Goal: Transaction & Acquisition: Purchase product/service

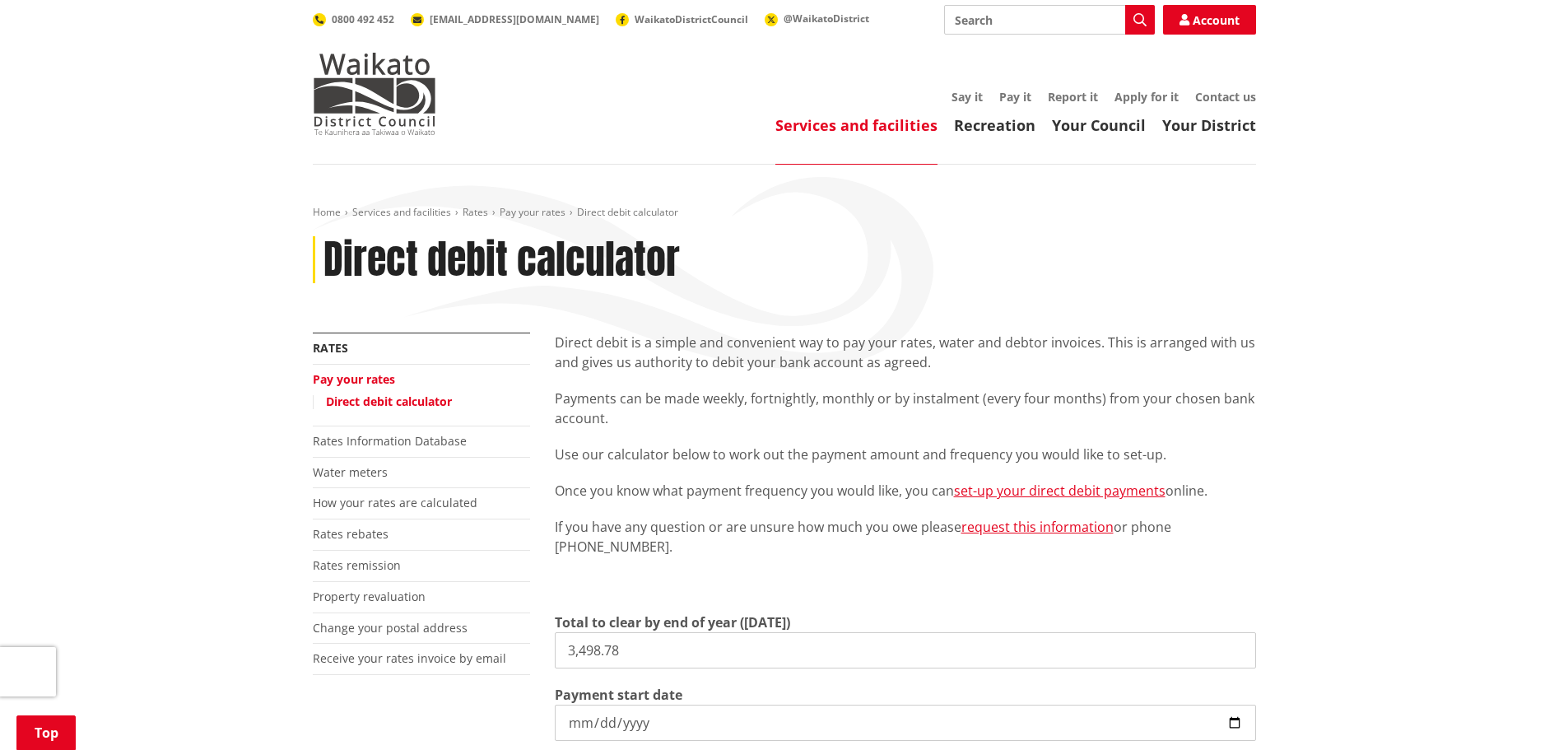
scroll to position [329, 0]
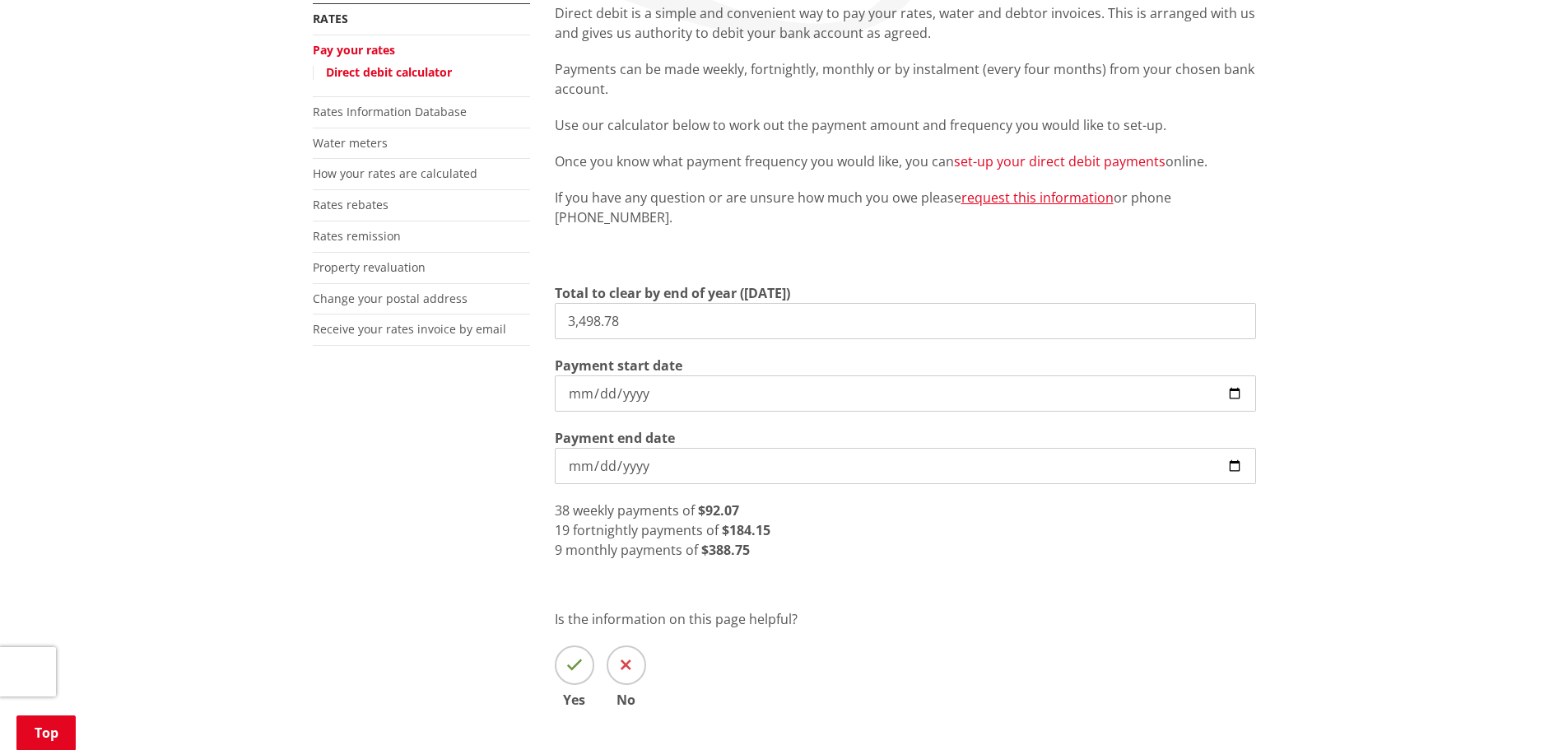
click at [1059, 157] on link "set-up your direct debit payments" at bounding box center [1059, 162] width 212 height 18
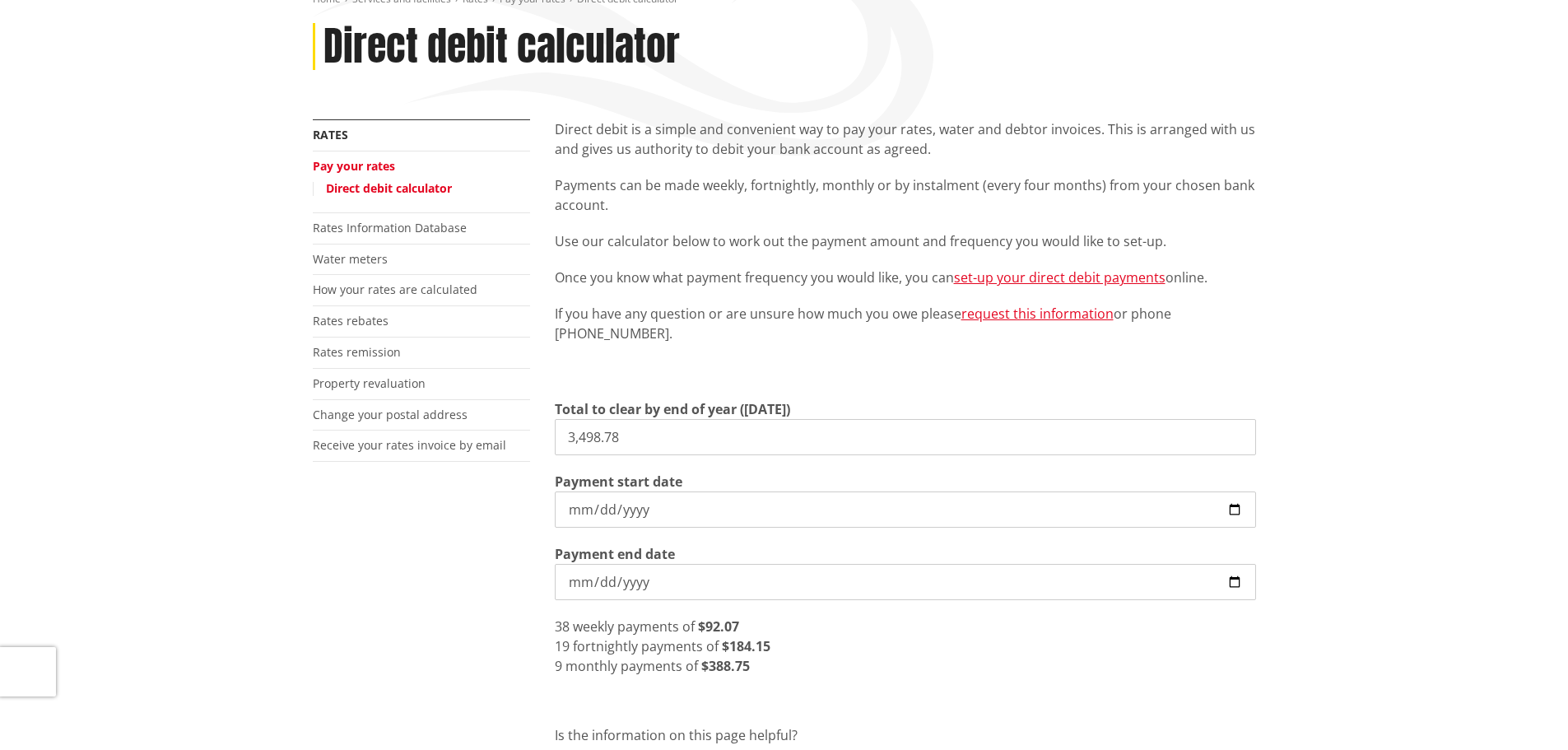
scroll to position [0, 0]
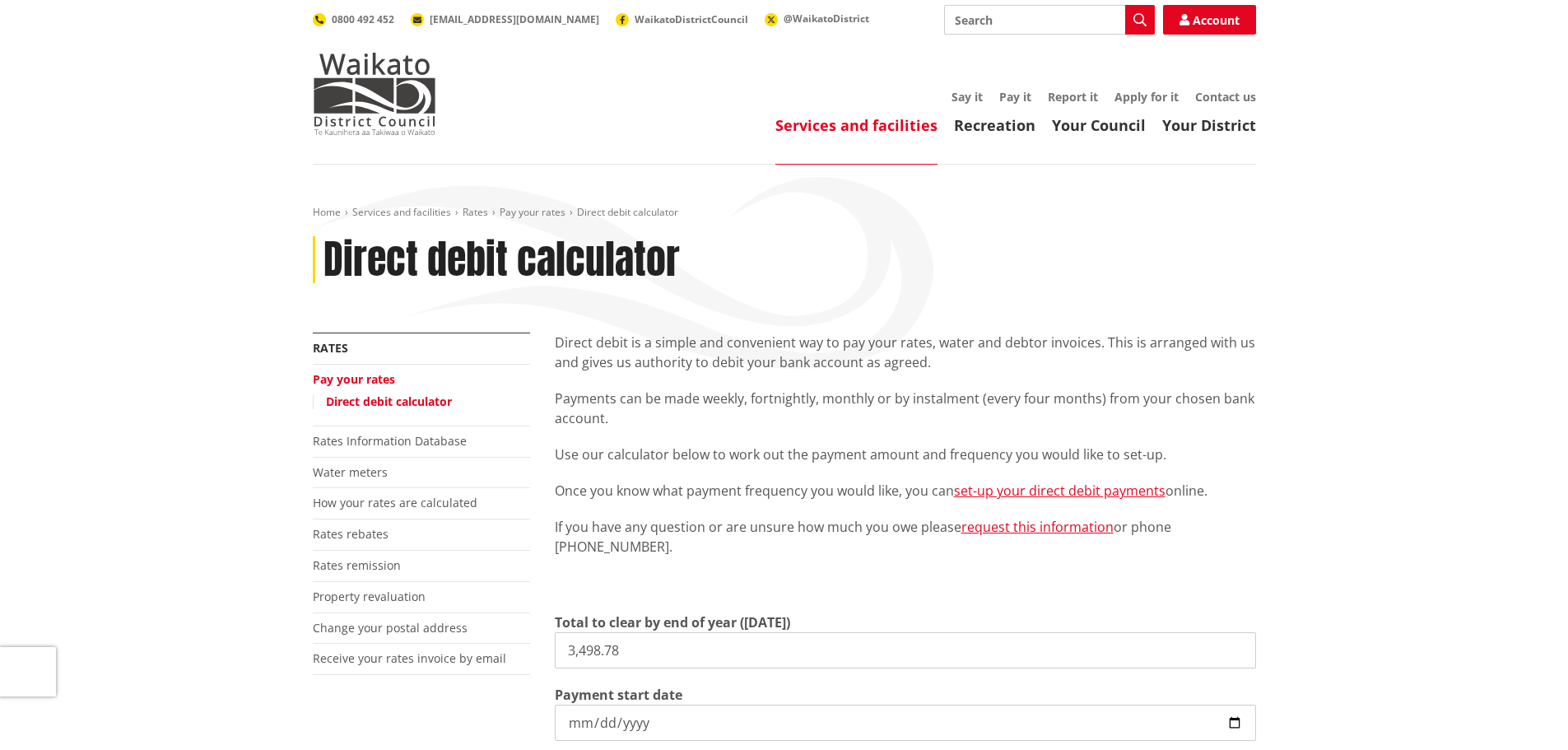
click at [358, 376] on link "Pay your rates" at bounding box center [354, 379] width 83 height 16
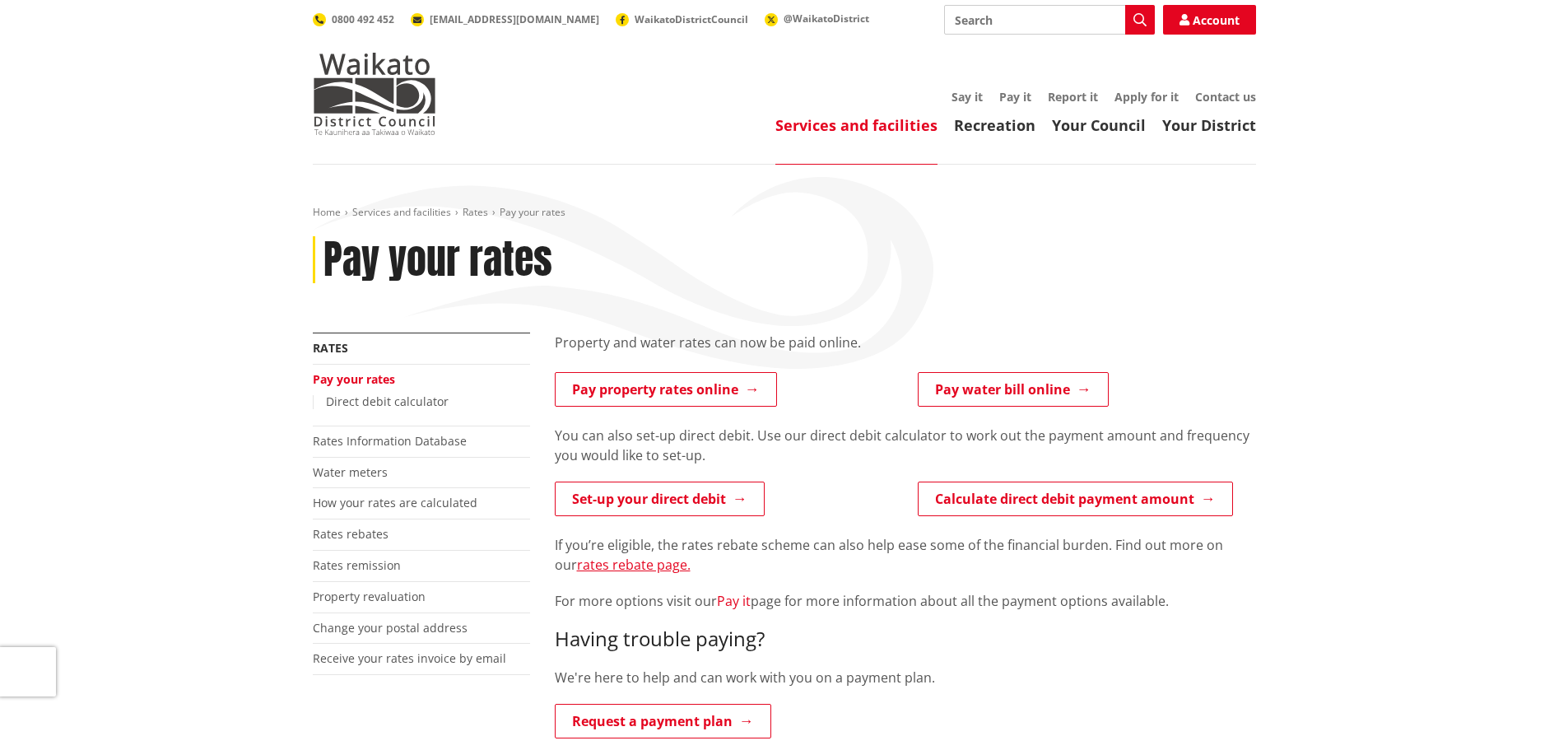
click at [726, 600] on link "Pay it" at bounding box center [734, 602] width 34 height 18
